Goal: Task Accomplishment & Management: Manage account settings

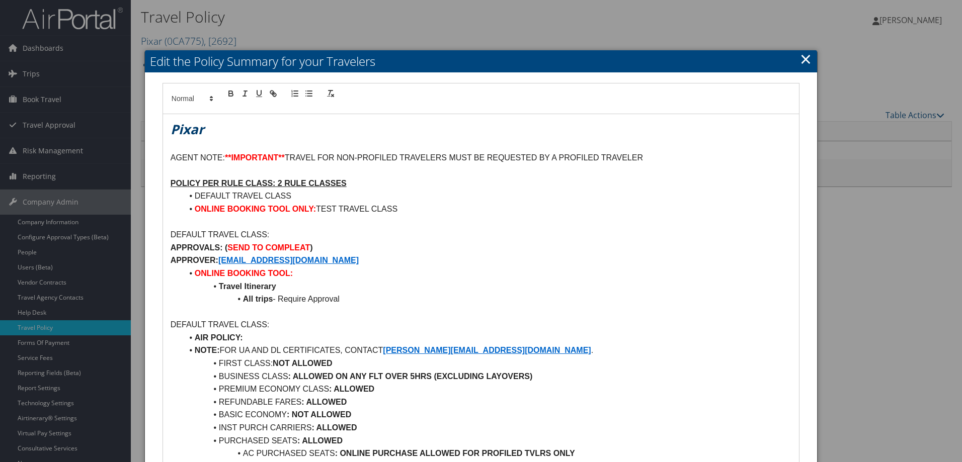
scroll to position [50, 0]
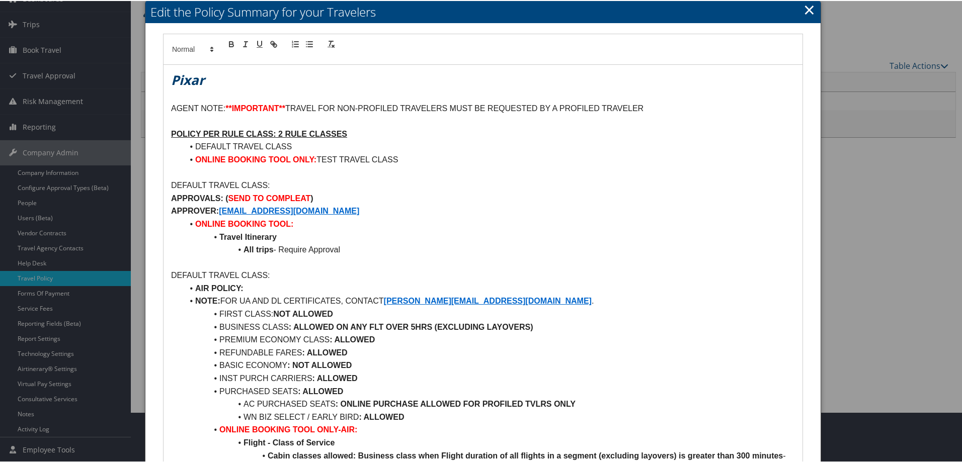
click at [809, 12] on link "×" at bounding box center [809, 8] width 12 height 20
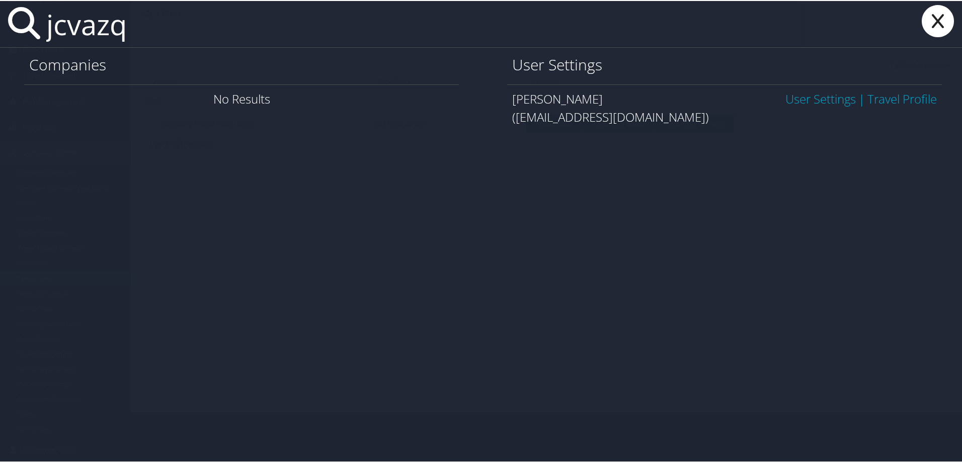
type input "jcvazq"
click at [808, 95] on link "User Settings" at bounding box center [820, 98] width 70 height 17
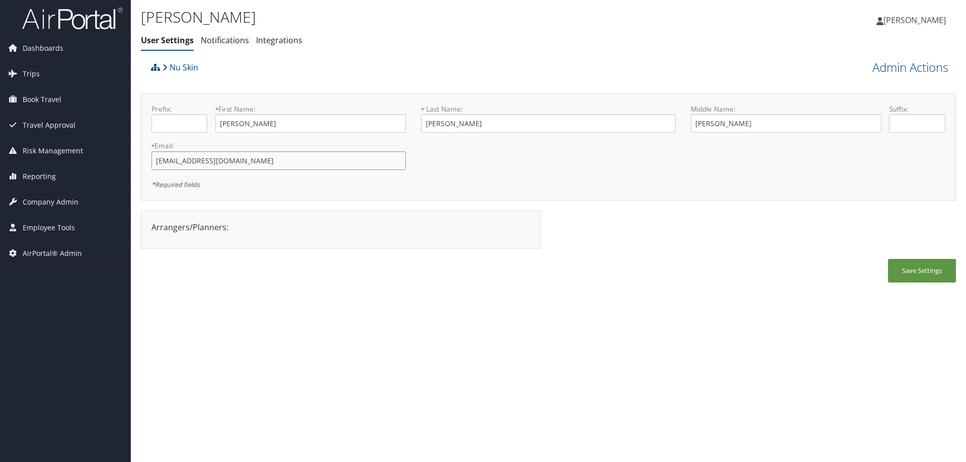
drag, startPoint x: 294, startPoint y: 165, endPoint x: 84, endPoint y: 138, distance: 211.5
click at [84, 138] on div "Dashboards AirPortal 360™ (Manager) AirPortal 360™ (Agent) My Travel Dashboard …" at bounding box center [483, 231] width 966 height 462
drag, startPoint x: 192, startPoint y: 143, endPoint x: 299, endPoint y: 138, distance: 107.8
click at [299, 140] on div "* First Name: Juan This field is required" at bounding box center [310, 122] width 191 height 37
drag, startPoint x: 279, startPoint y: 158, endPoint x: 129, endPoint y: 157, distance: 149.9
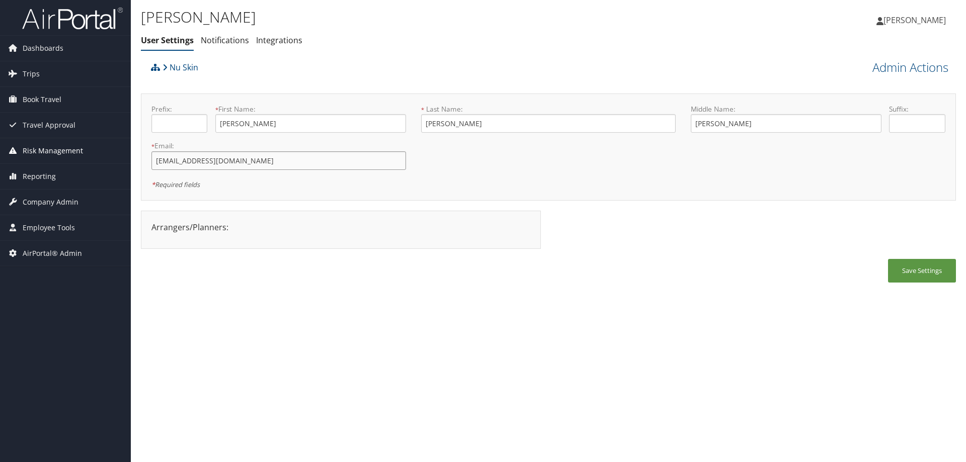
click at [129, 157] on div "Dashboards AirPortal 360™ (Manager) AirPortal 360™ (Agent) My Travel Dashboard …" at bounding box center [483, 231] width 966 height 462
click at [57, 202] on span "Company Admin" at bounding box center [51, 202] width 56 height 25
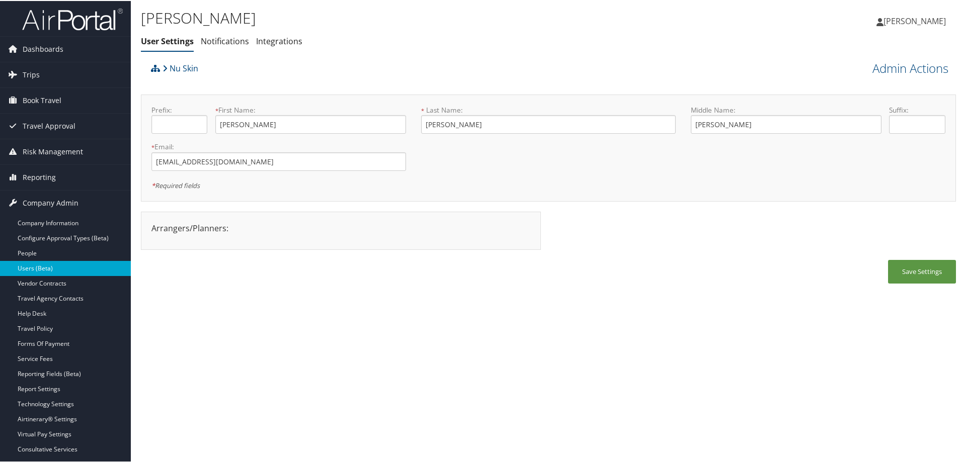
click at [67, 266] on link "Users (Beta)" at bounding box center [65, 267] width 131 height 15
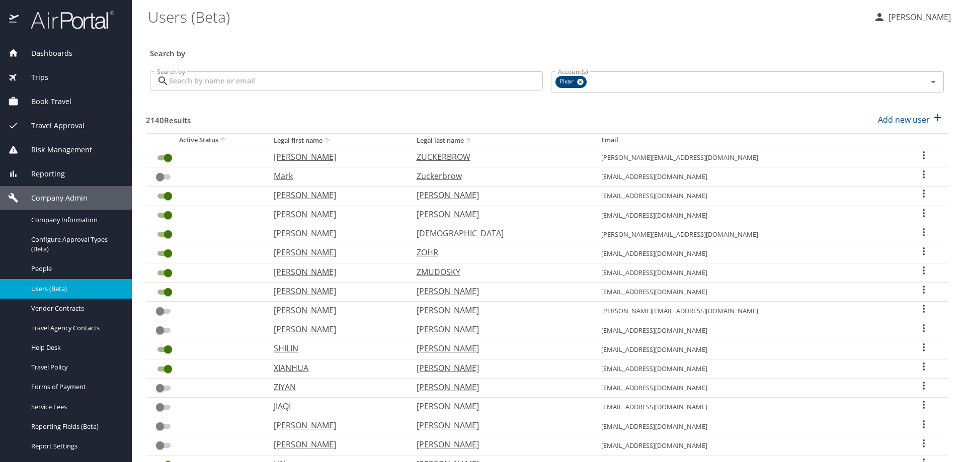
drag, startPoint x: 267, startPoint y: 91, endPoint x: 252, endPoint y: 75, distance: 21.7
click at [263, 86] on div "Search by Search by" at bounding box center [346, 82] width 401 height 38
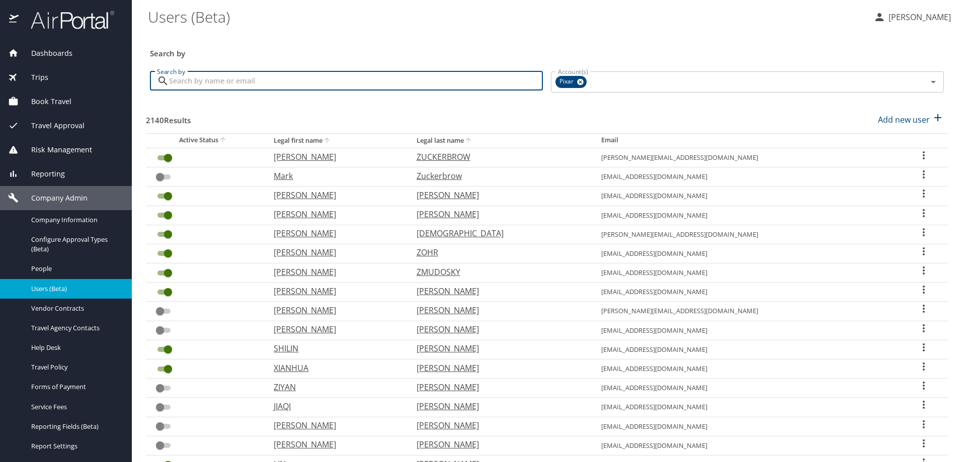
click at [223, 77] on input "Search by" at bounding box center [356, 80] width 374 height 19
copy icon
click at [285, 80] on input "Search by" at bounding box center [356, 80] width 374 height 19
click at [576, 83] on icon at bounding box center [580, 81] width 8 height 11
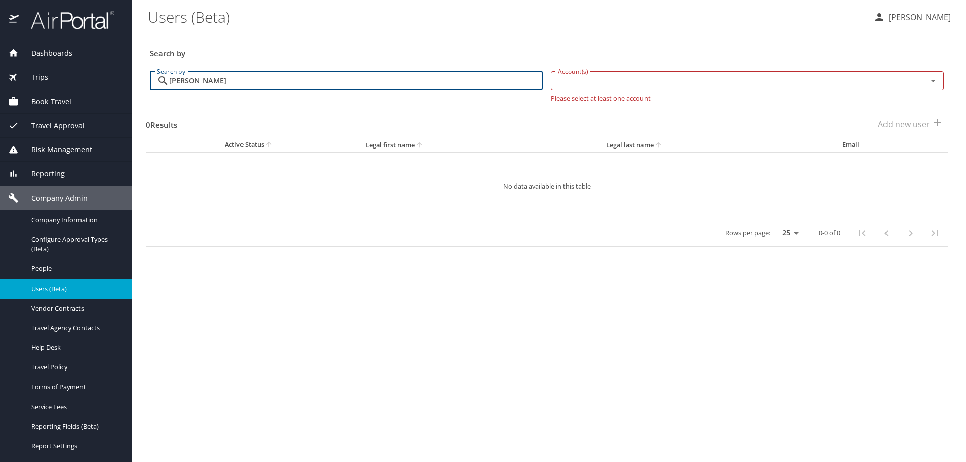
drag, startPoint x: 241, startPoint y: 80, endPoint x: 198, endPoint y: 82, distance: 43.3
click at [198, 82] on input "vazquez bustos" at bounding box center [356, 80] width 374 height 19
type input "vazquez"
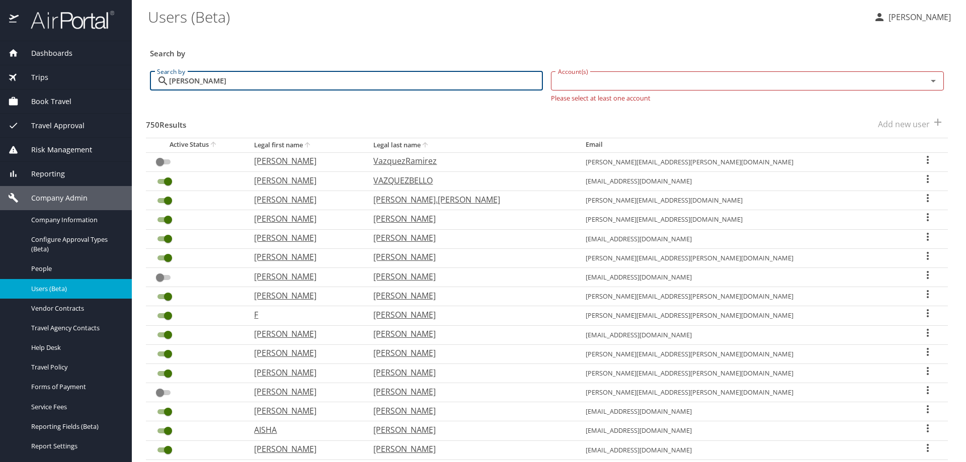
click at [320, 145] on th "Legal first name" at bounding box center [305, 145] width 119 height 15
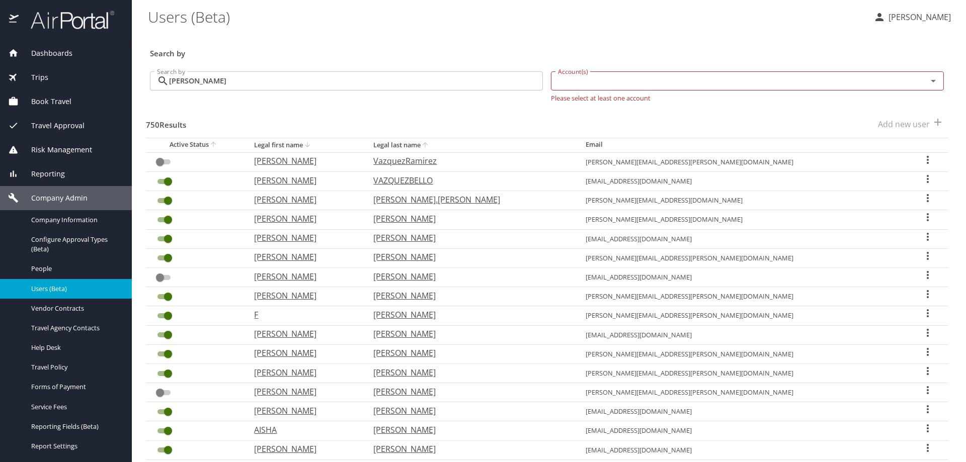
checkbox input "true"
checkbox input "false"
checkbox input "true"
checkbox input "false"
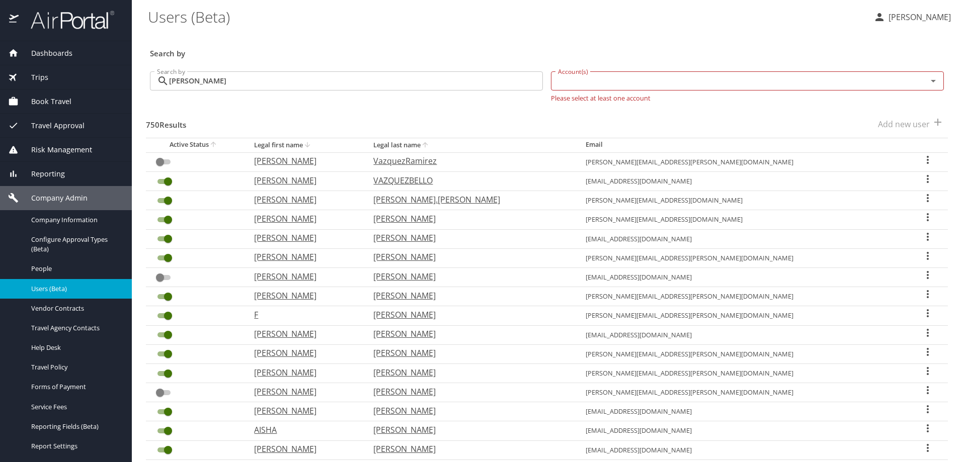
checkbox input "false"
checkbox input "true"
checkbox input "false"
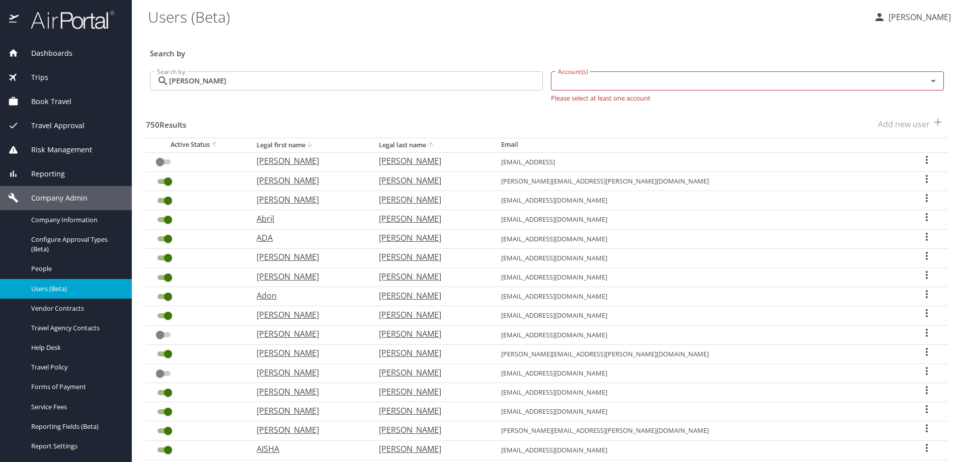
click at [167, 79] on icon at bounding box center [163, 81] width 12 height 12
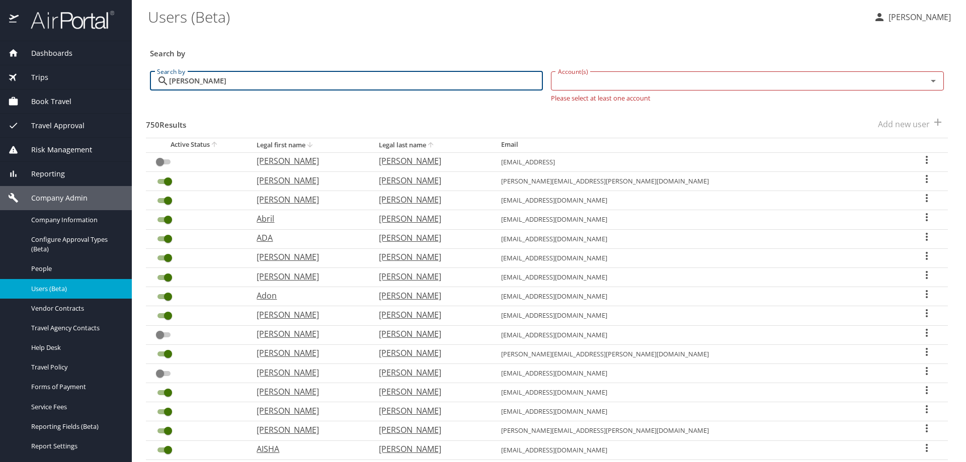
click at [169, 78] on input "vazquez" at bounding box center [356, 80] width 374 height 19
type input "juan vazquez"
checkbox input "true"
checkbox input "false"
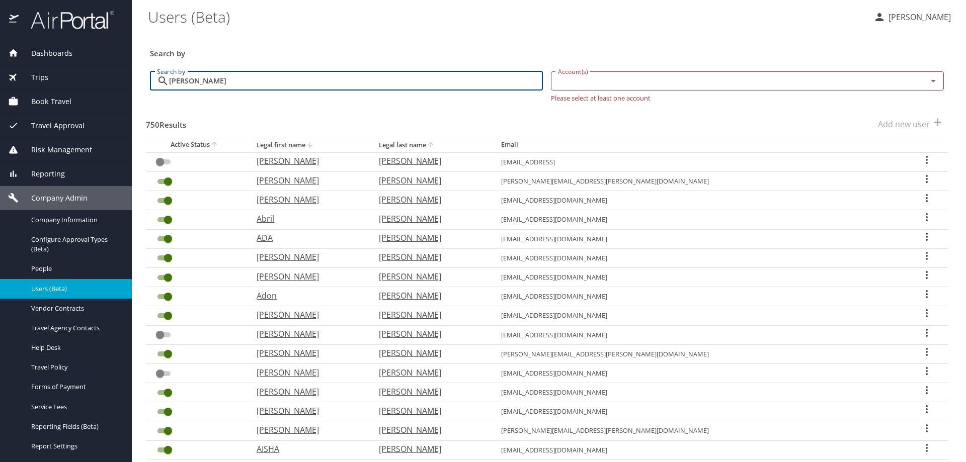
checkbox input "true"
checkbox input "false"
checkbox input "true"
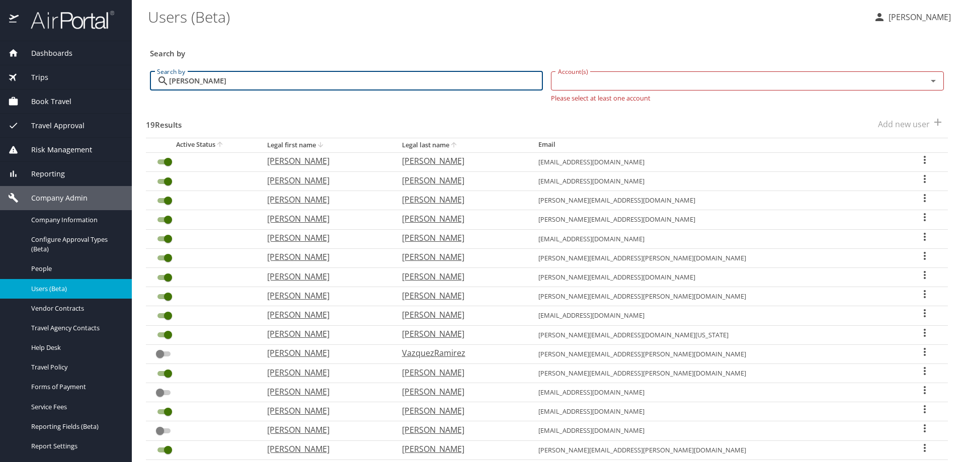
click at [268, 90] on input "juan vazquez" at bounding box center [356, 80] width 374 height 19
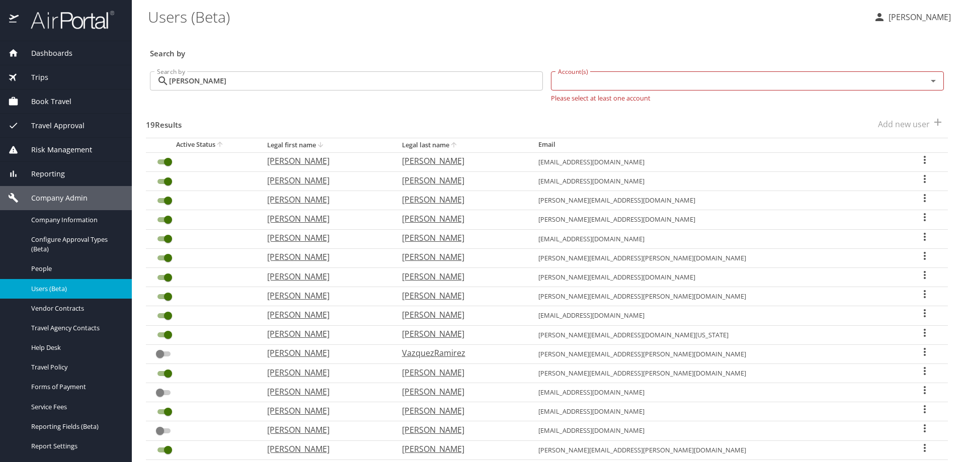
click at [923, 179] on icon "User Search Table" at bounding box center [924, 179] width 2 height 8
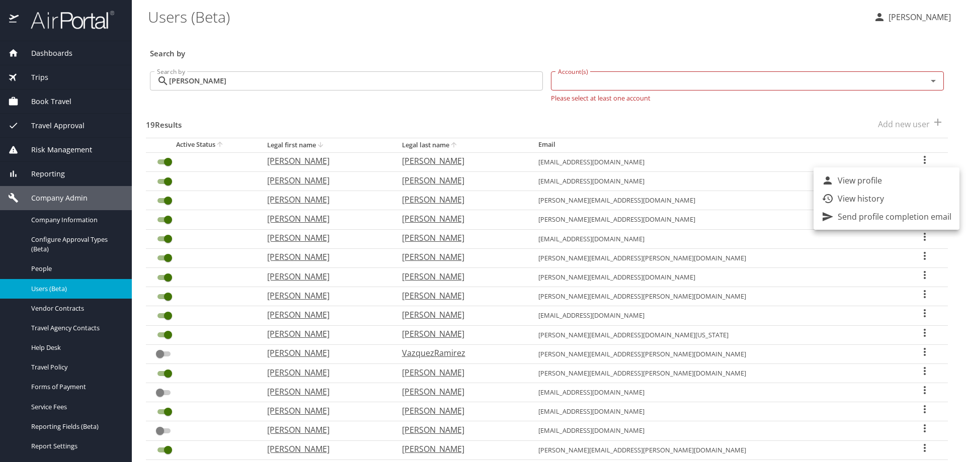
click at [885, 178] on li "View profile" at bounding box center [886, 180] width 146 height 18
select select "US"
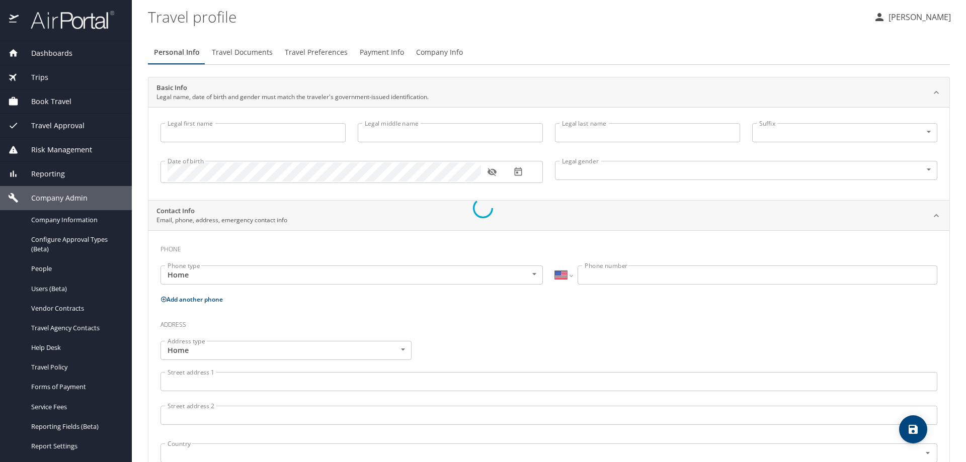
type input "[PERSON_NAME]"
type input "Vazquez"
type input "Undisclosed"
select select "US"
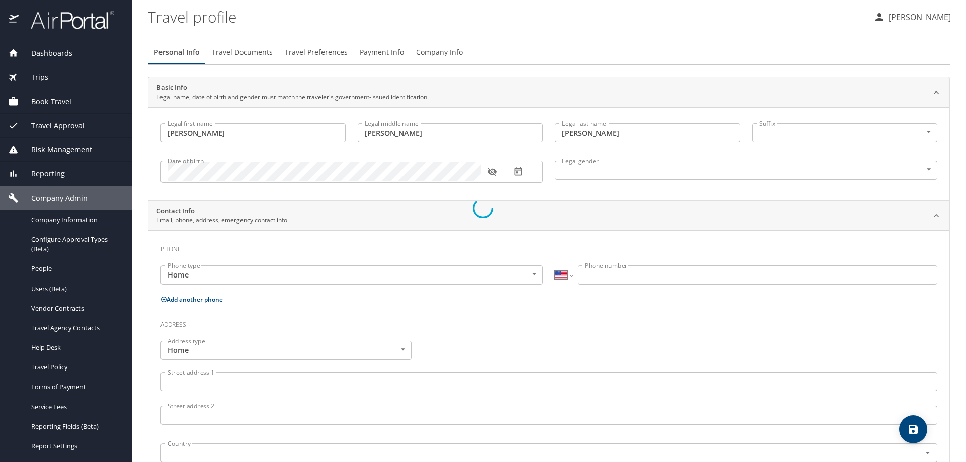
select select "US"
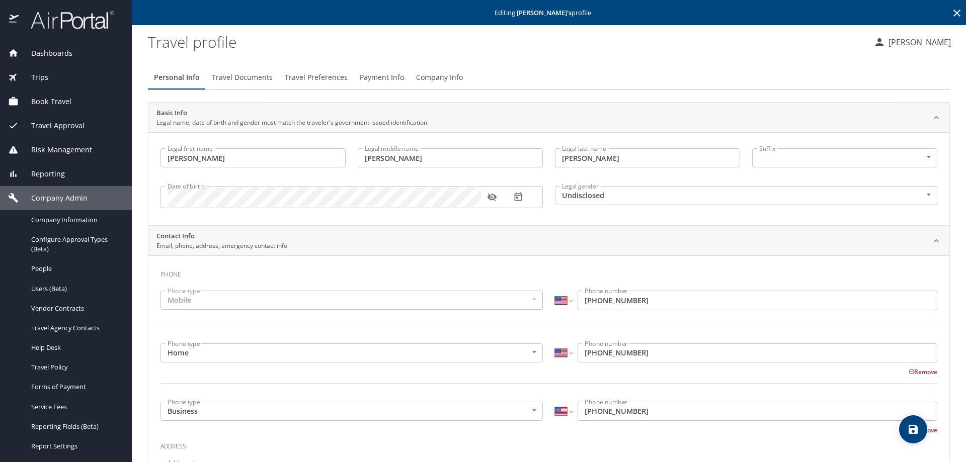
click at [632, 158] on input "Vazquez" at bounding box center [647, 157] width 185 height 19
type input "[PERSON_NAME]"
click at [914, 432] on icon "save" at bounding box center [913, 429] width 12 height 12
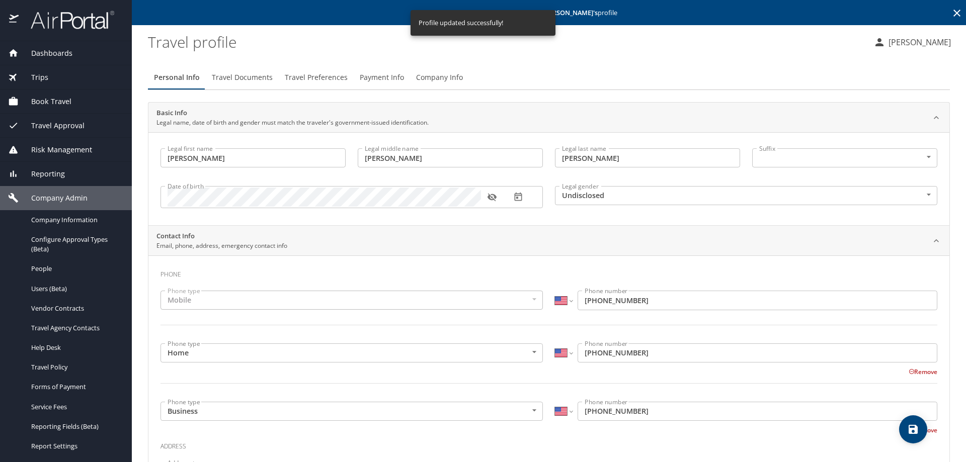
select select "US"
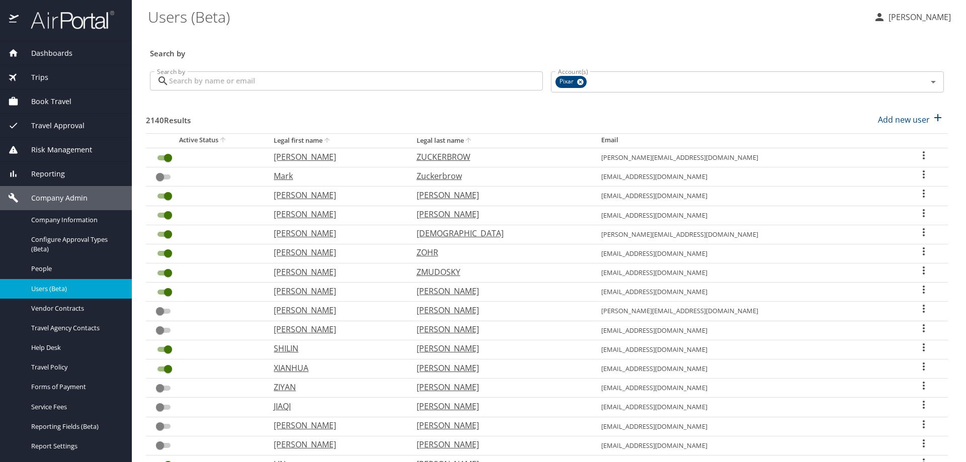
click at [241, 75] on input "Search by" at bounding box center [356, 80] width 374 height 19
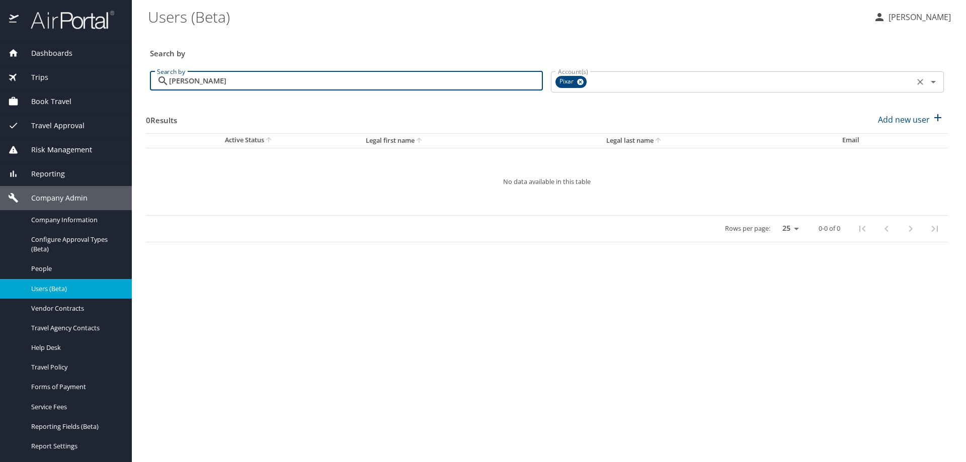
click at [575, 81] on span "Pixar" at bounding box center [567, 81] width 24 height 11
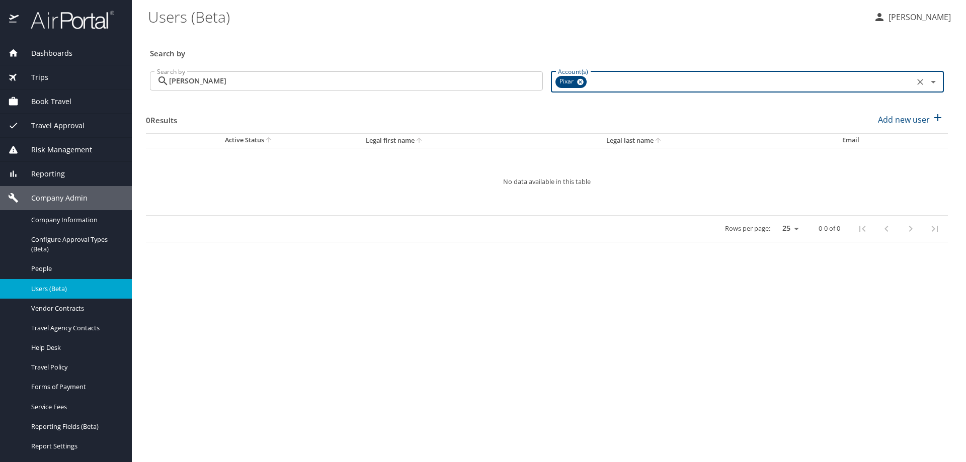
click at [580, 81] on icon at bounding box center [580, 81] width 8 height 11
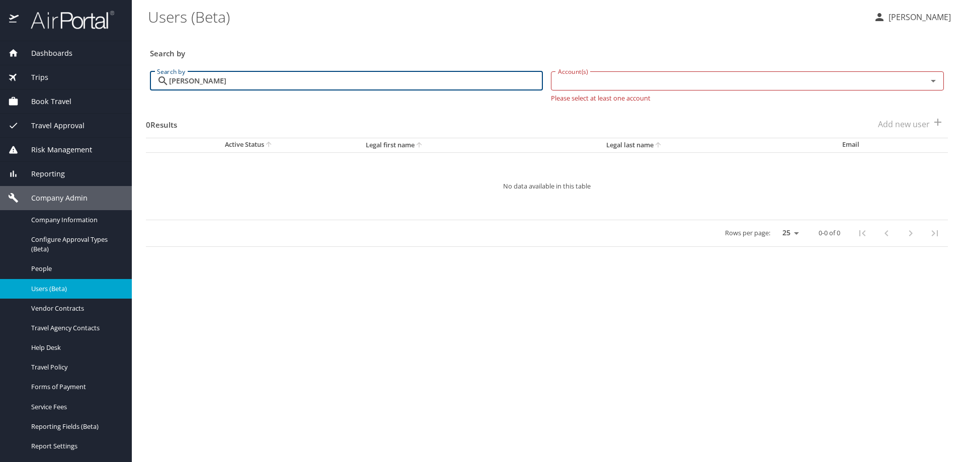
click at [284, 81] on input "vazquez bustos" at bounding box center [356, 80] width 374 height 19
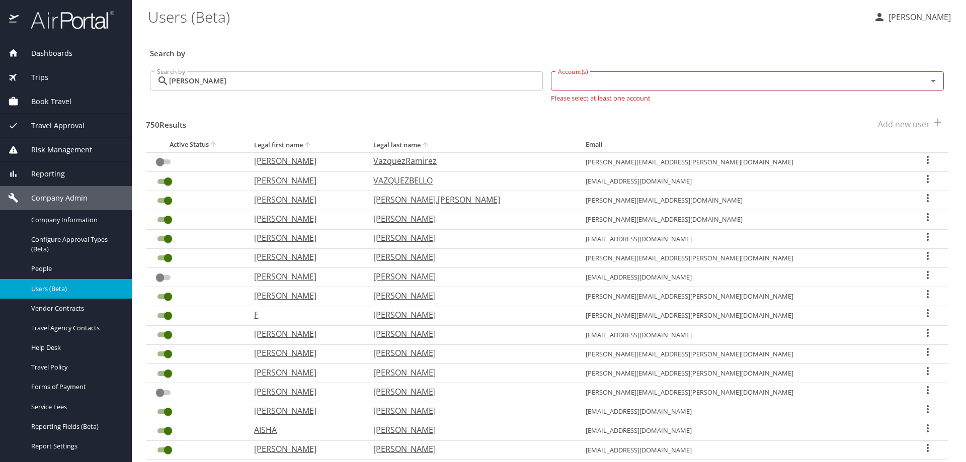
click at [166, 84] on icon at bounding box center [162, 80] width 9 height 9
click at [168, 81] on icon at bounding box center [163, 81] width 12 height 12
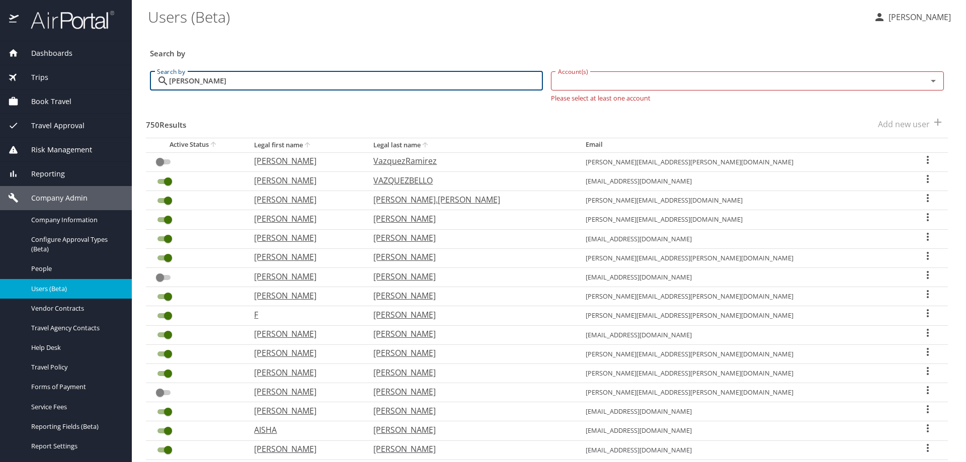
drag, startPoint x: 219, startPoint y: 78, endPoint x: 157, endPoint y: 73, distance: 61.6
click at [157, 73] on div "vazquez Search by" at bounding box center [346, 80] width 393 height 19
type input "juan vazquez"
checkbox input "false"
checkbox input "true"
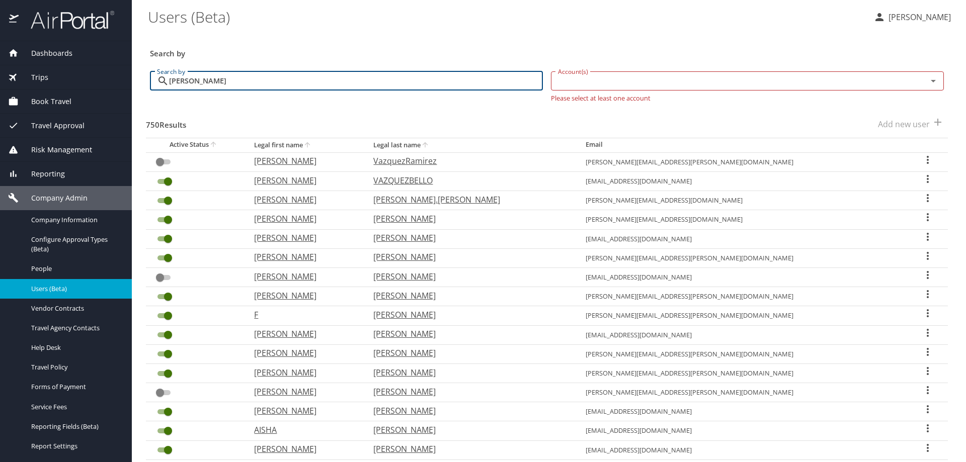
checkbox input "true"
checkbox input "false"
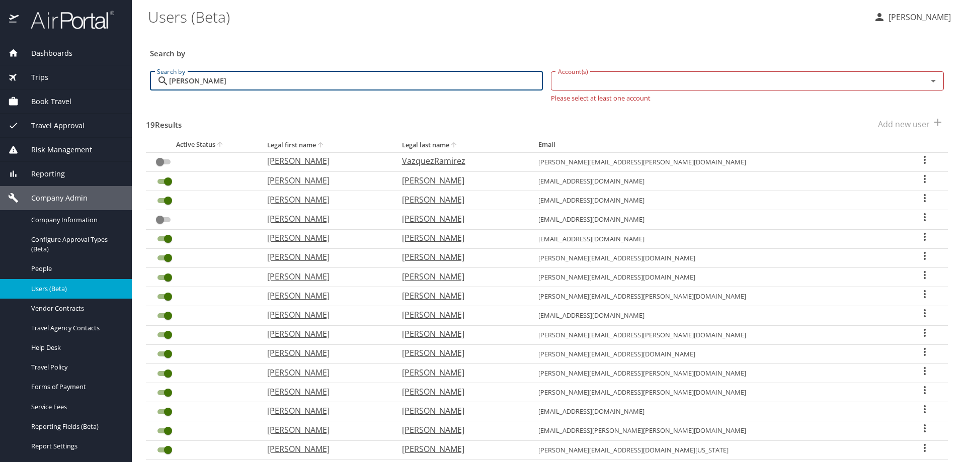
click at [918, 237] on icon "User Search Table" at bounding box center [924, 237] width 12 height 12
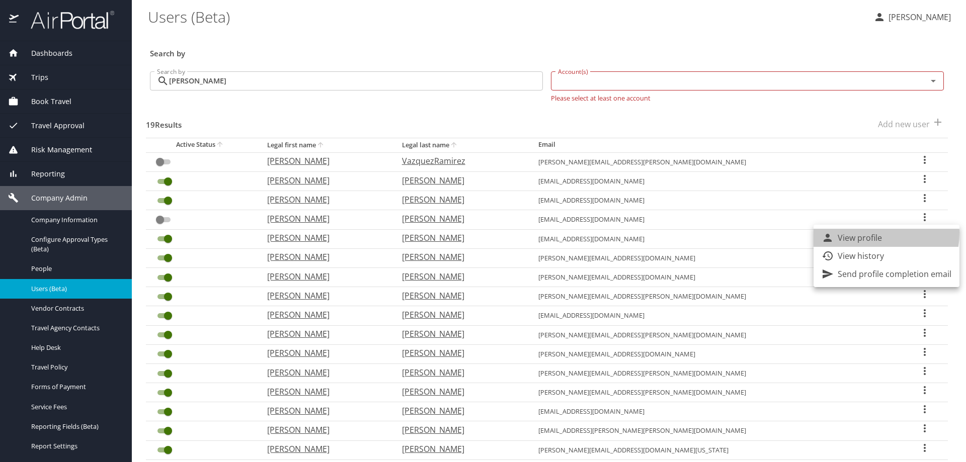
click at [858, 233] on p "View profile" at bounding box center [859, 238] width 44 height 12
select select "US"
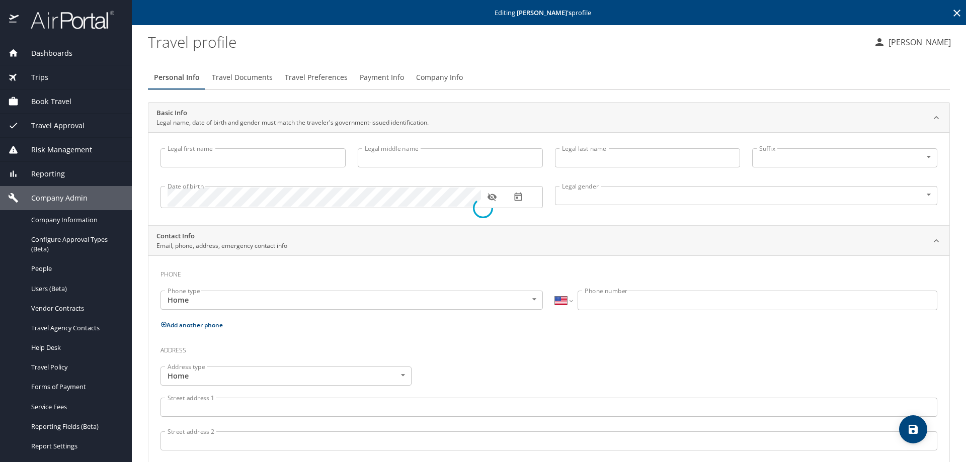
type input "[PERSON_NAME]"
type input "Vazquez"
type input "Undisclosed"
select select "US"
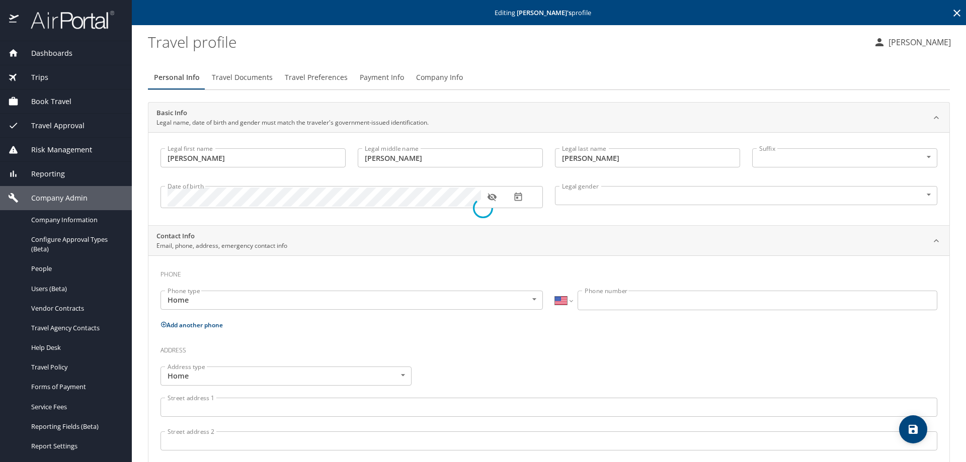
select select "US"
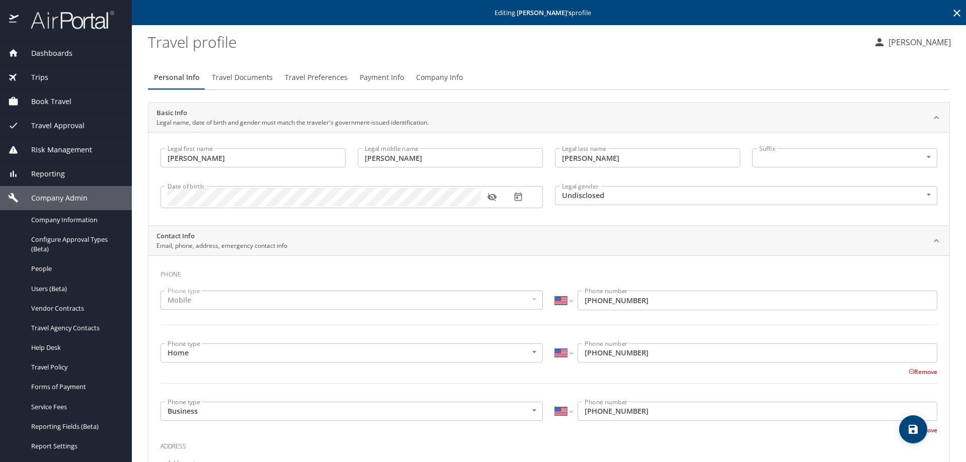
drag, startPoint x: 625, startPoint y: 156, endPoint x: 619, endPoint y: 160, distance: 7.0
click at [624, 158] on input "Vazquez" at bounding box center [647, 157] width 185 height 19
type input "[PERSON_NAME]"
click at [912, 429] on icon "save" at bounding box center [912, 429] width 9 height 9
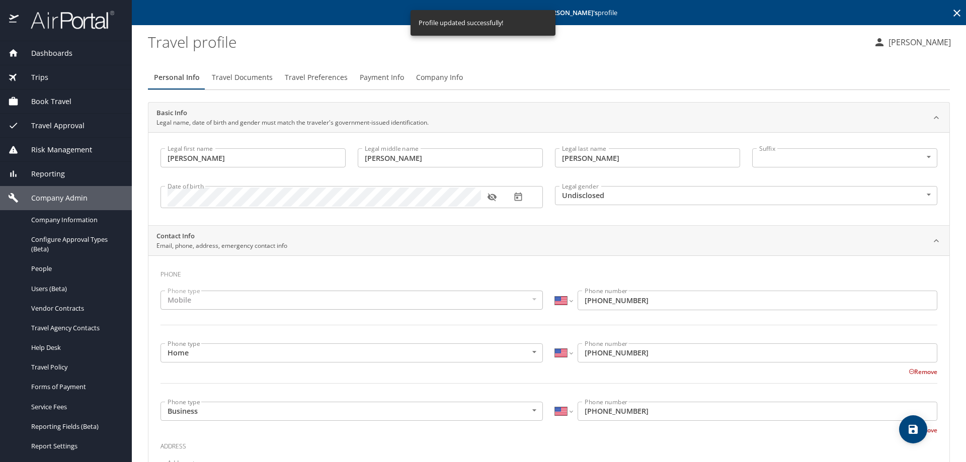
select select "US"
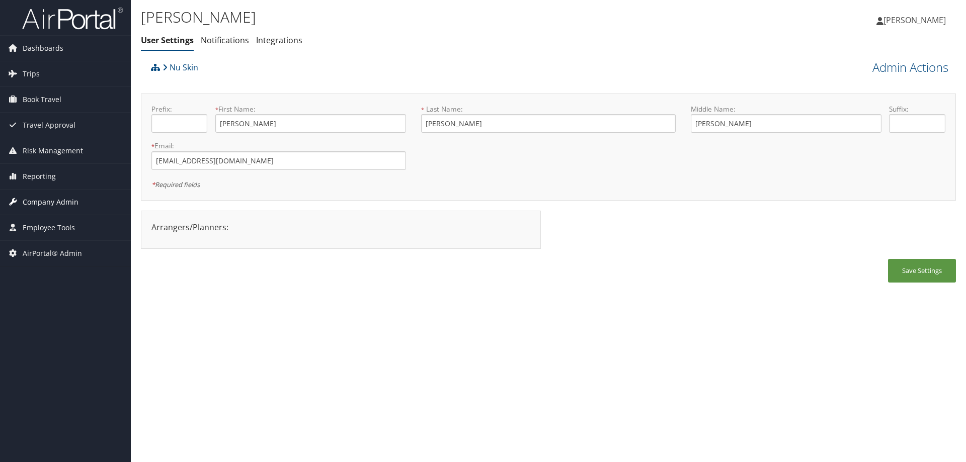
click at [61, 198] on span "Company Admin" at bounding box center [51, 202] width 56 height 25
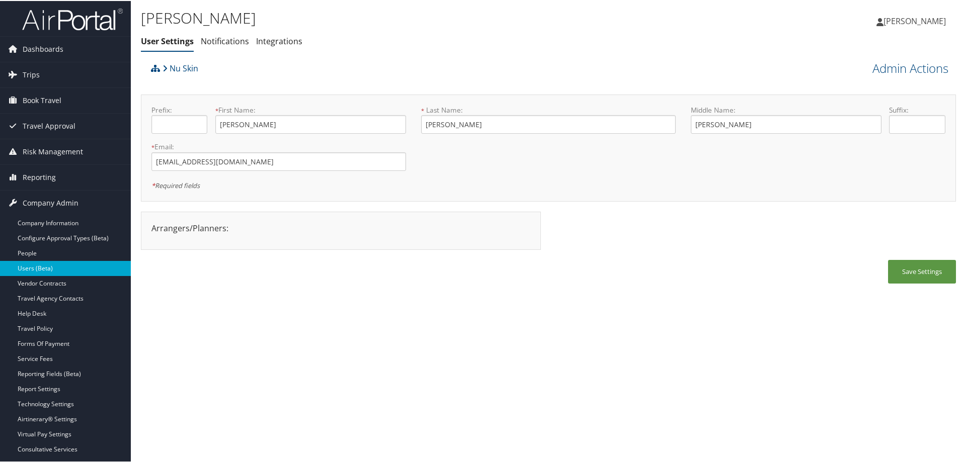
click at [51, 267] on link "Users (Beta)" at bounding box center [65, 267] width 131 height 15
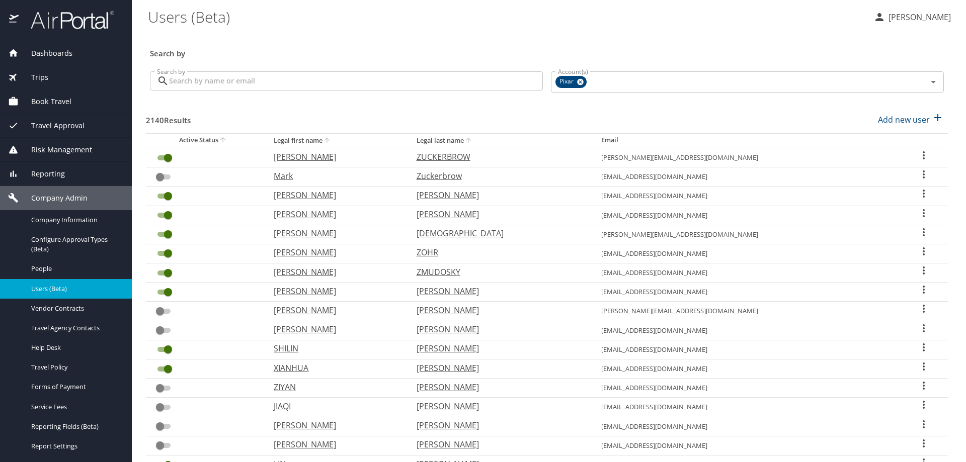
click at [264, 83] on input "Search by" at bounding box center [356, 80] width 374 height 19
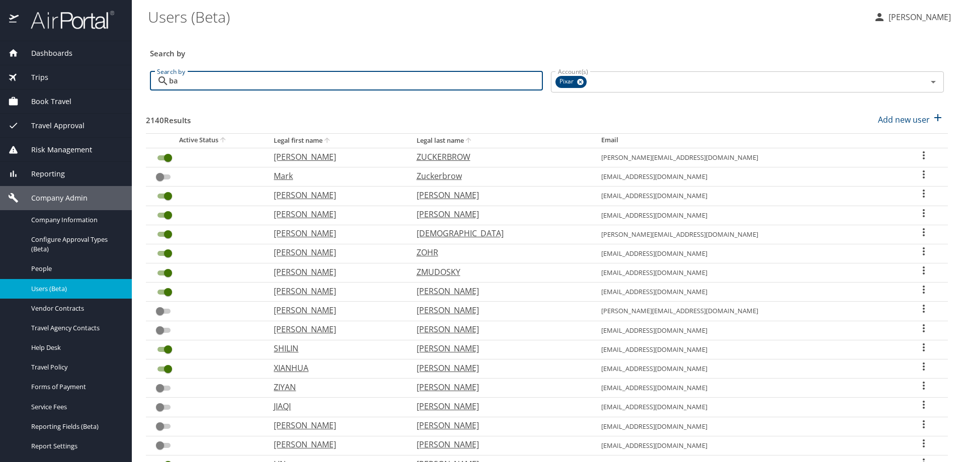
type input "b"
type input "vazquez bustos"
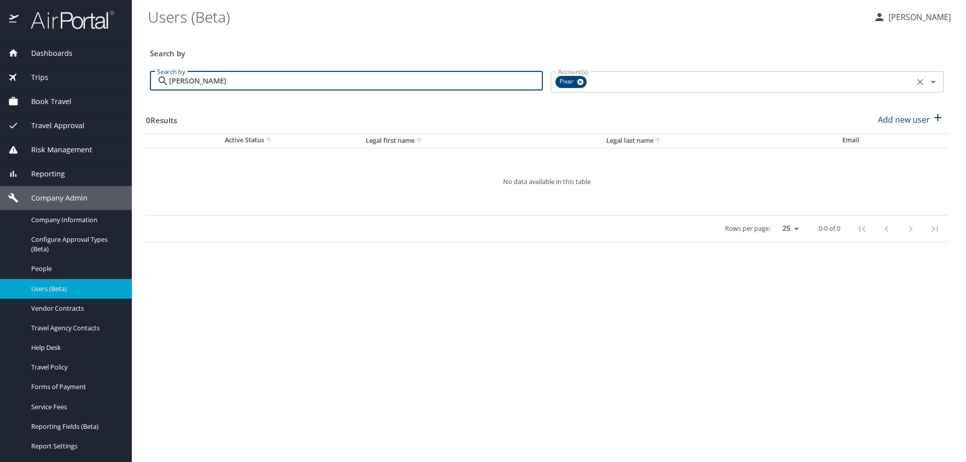
click at [580, 82] on icon at bounding box center [580, 81] width 8 height 11
click at [255, 77] on input "[PERSON_NAME]" at bounding box center [356, 80] width 374 height 19
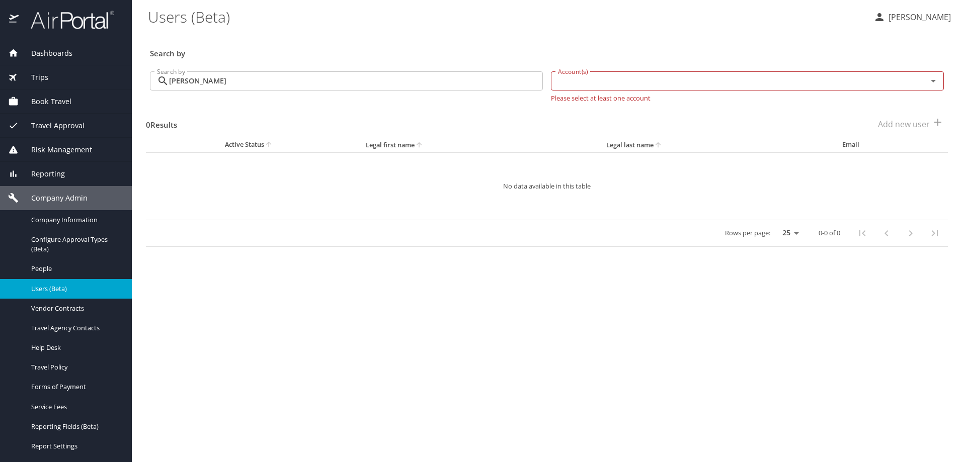
click at [47, 49] on span "Dashboards" at bounding box center [46, 53] width 54 height 11
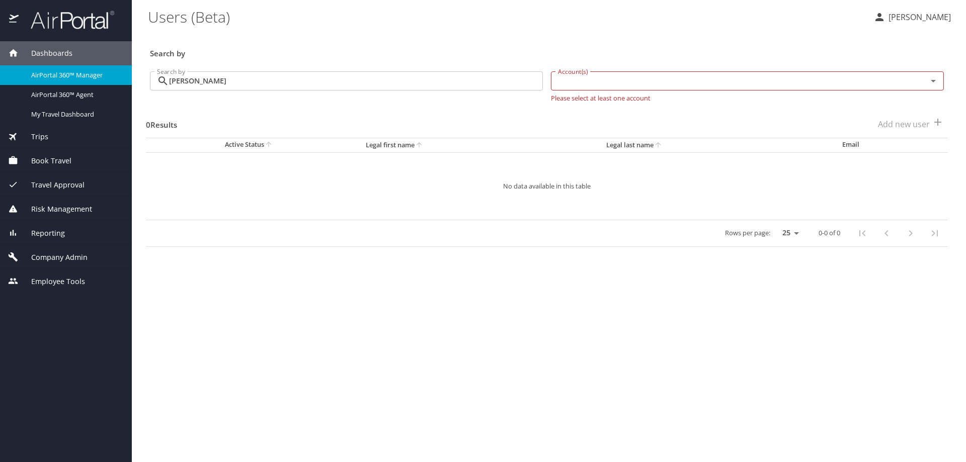
click at [46, 133] on span "Trips" at bounding box center [34, 136] width 30 height 11
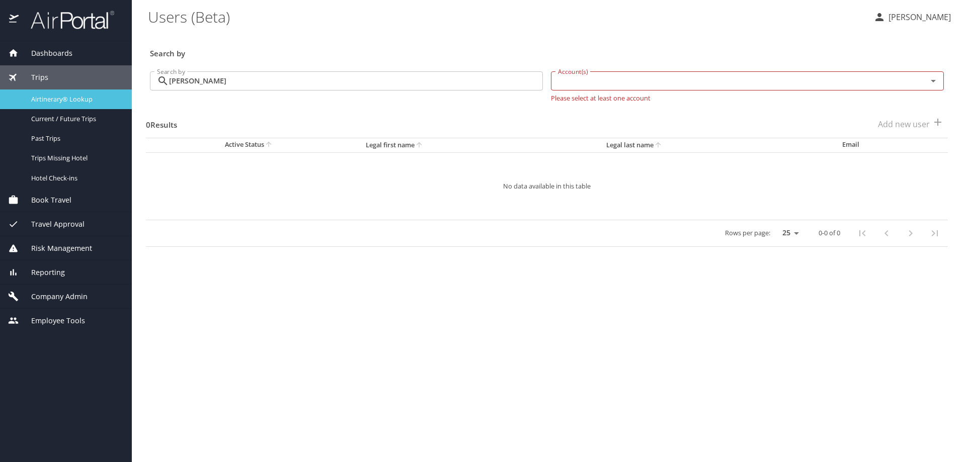
click at [55, 103] on span "Airtinerary® Lookup" at bounding box center [75, 100] width 89 height 10
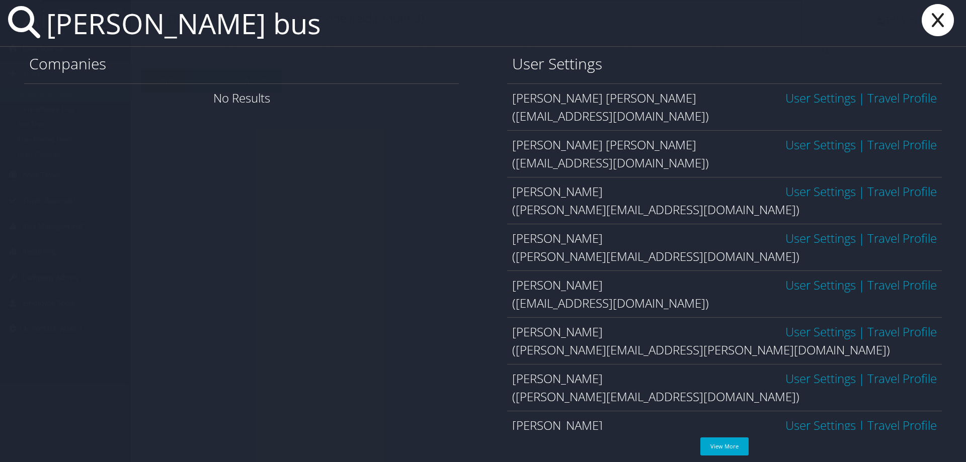
type input "[PERSON_NAME] bus"
click at [827, 145] on link "User Settings" at bounding box center [820, 144] width 70 height 17
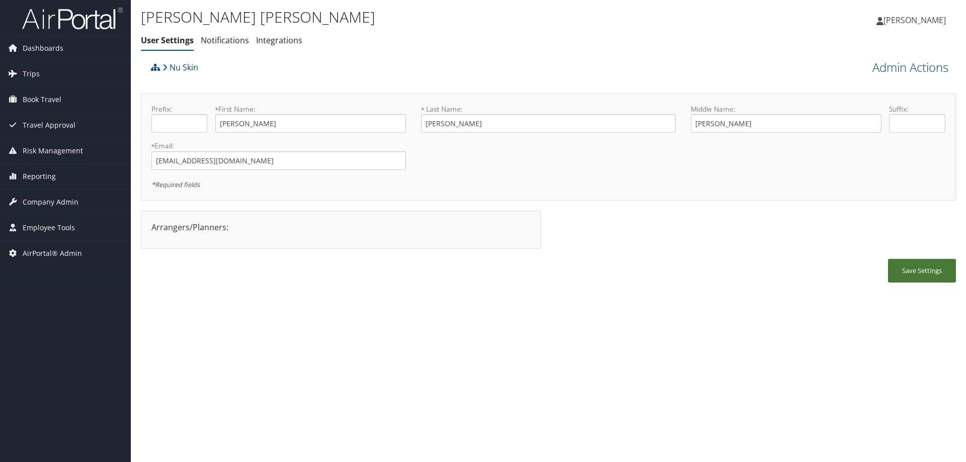
click at [928, 262] on button "Save Settings" at bounding box center [922, 271] width 68 height 24
